Goal: Find specific page/section: Find specific page/section

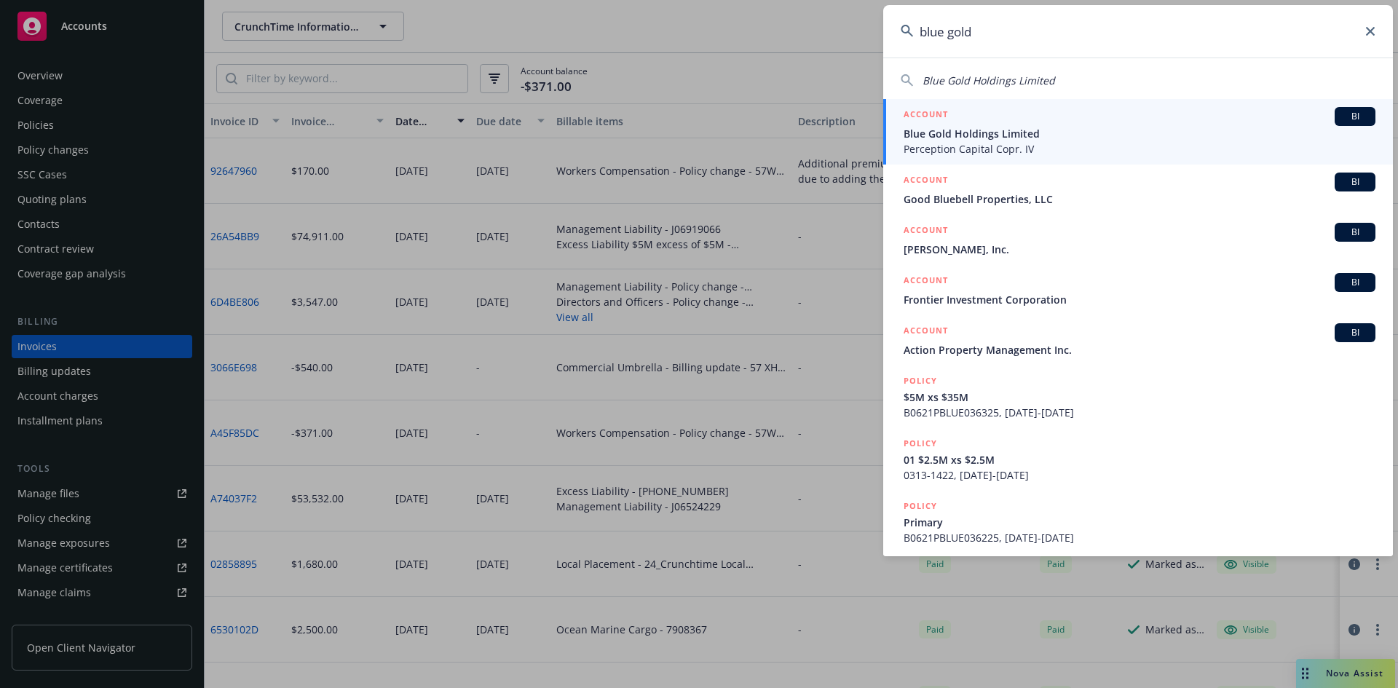
type input "blue gold"
click at [955, 137] on span "Blue Gold Holdings Limited" at bounding box center [1140, 133] width 472 height 15
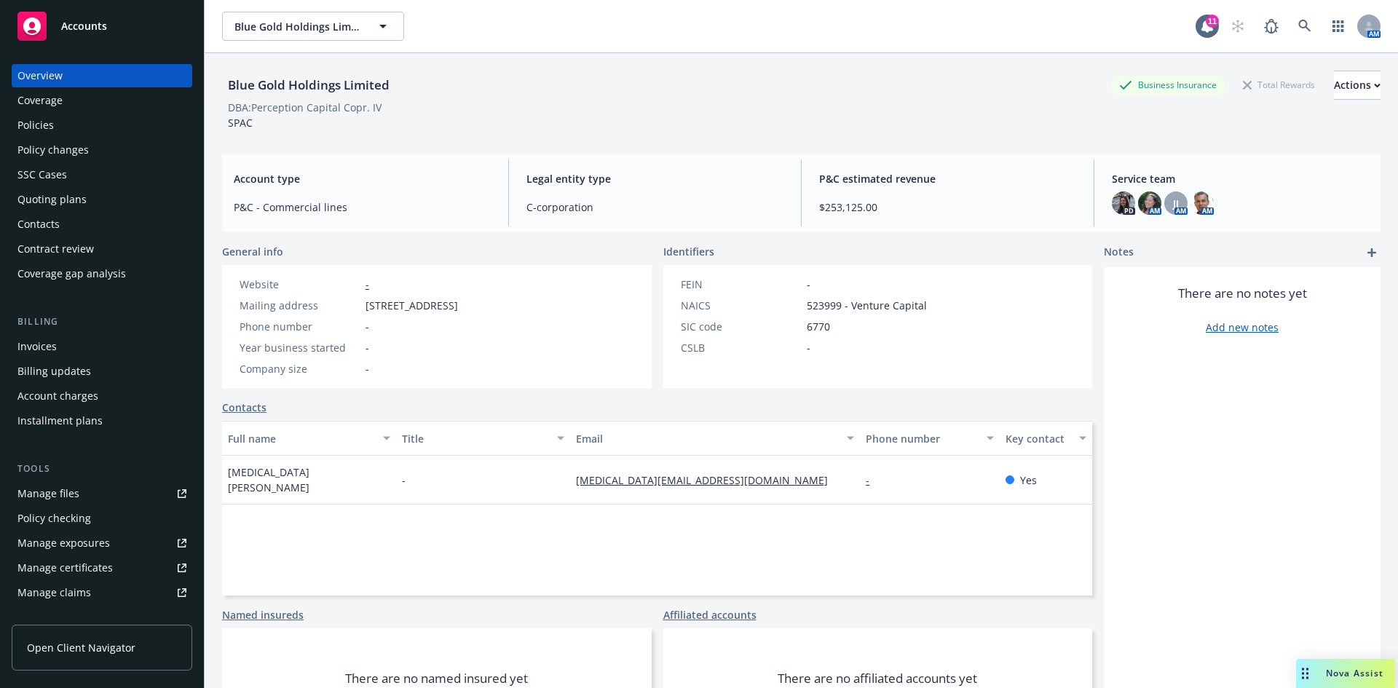
click at [56, 345] on div "Invoices" at bounding box center [101, 346] width 169 height 23
